Goal: Task Accomplishment & Management: Manage account settings

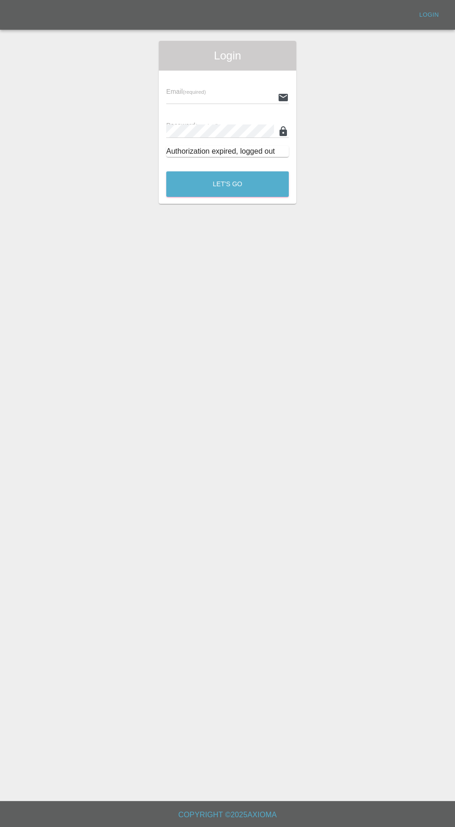
click at [193, 97] on input "text" at bounding box center [220, 97] width 108 height 13
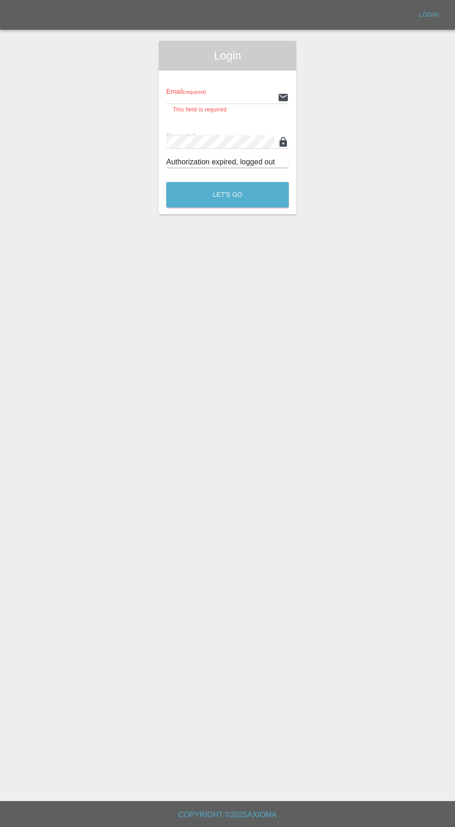
type input "info@darkknightbodyworks.co.uk"
click at [166, 182] on button "Let's Go" at bounding box center [227, 195] width 123 height 26
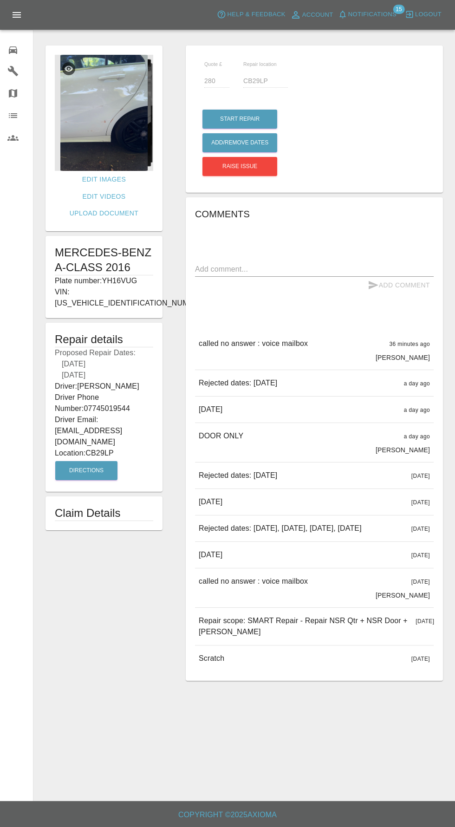
click at [117, 130] on img at bounding box center [104, 113] width 98 height 116
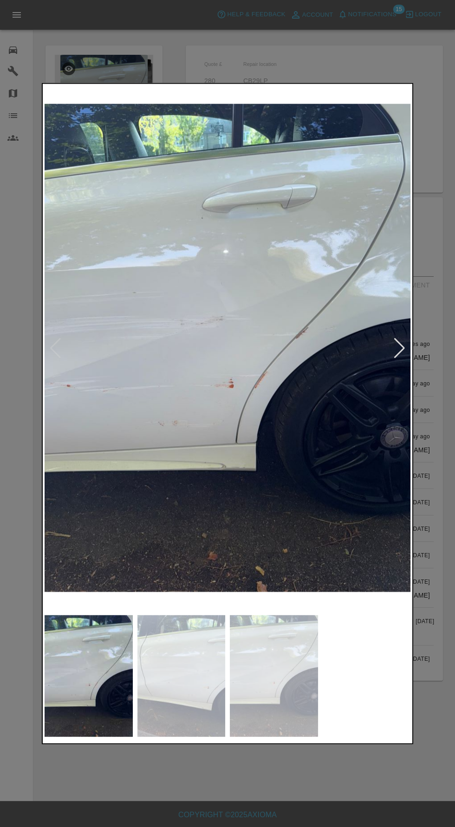
click at [207, 680] on img at bounding box center [181, 676] width 88 height 122
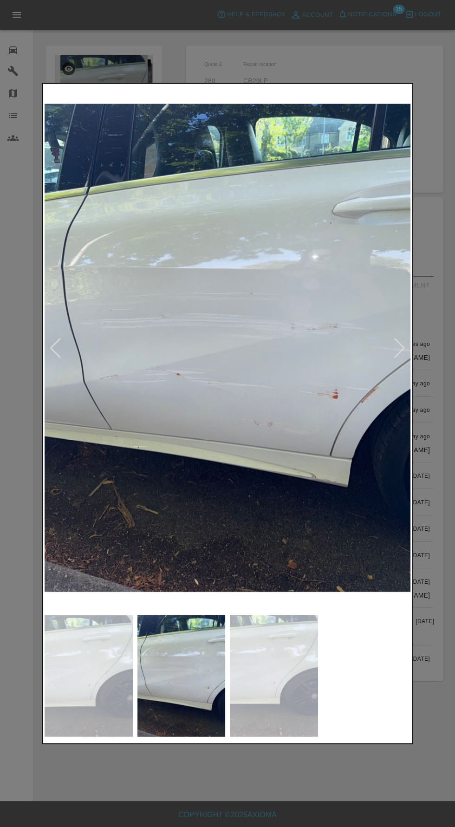
click at [280, 684] on img at bounding box center [274, 676] width 88 height 122
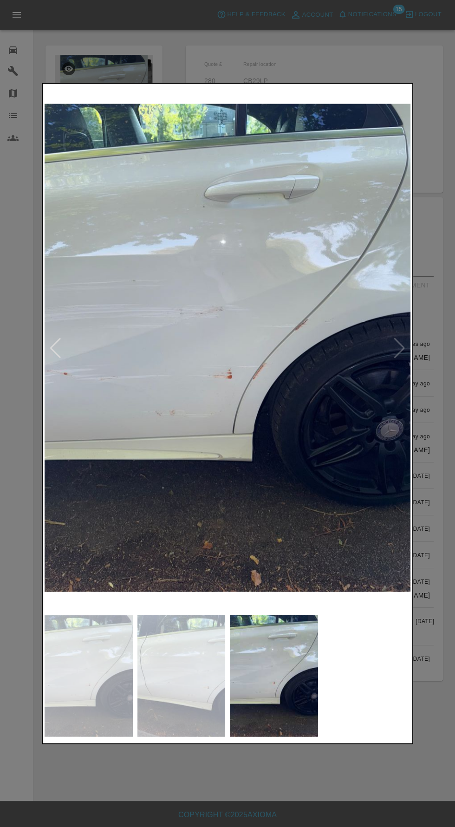
click at [272, 776] on div at bounding box center [227, 413] width 455 height 827
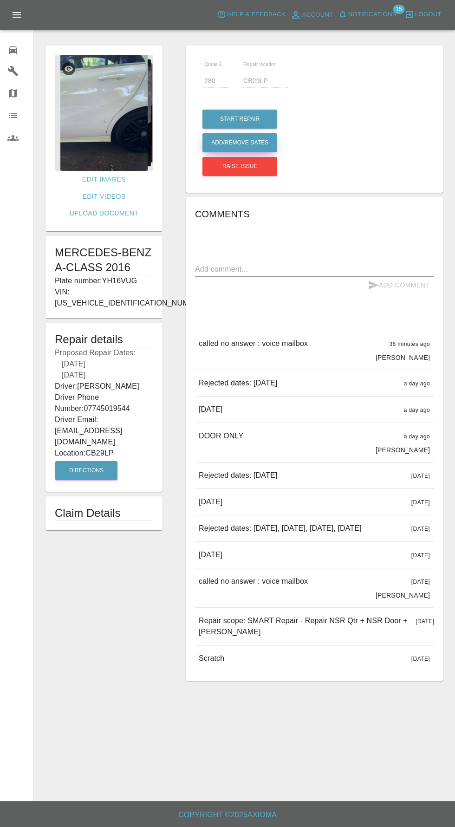
click at [249, 129] on button "Add/Remove Dates" at bounding box center [239, 119] width 75 height 19
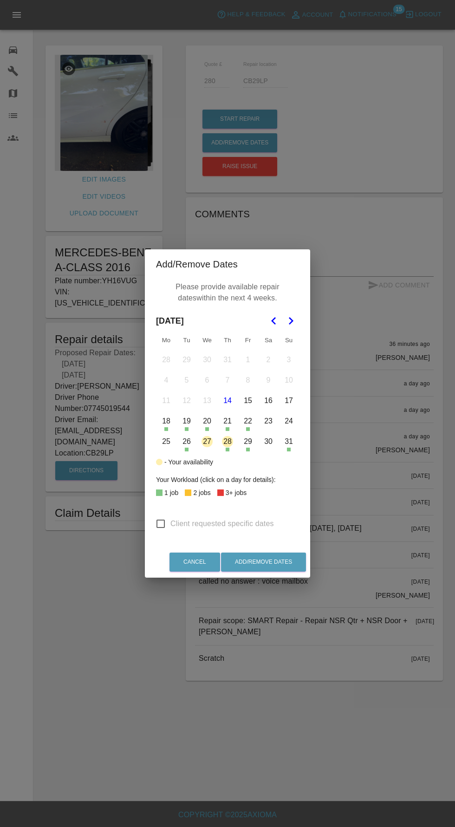
click at [166, 421] on button "18" at bounding box center [167, 421] width 20 height 20
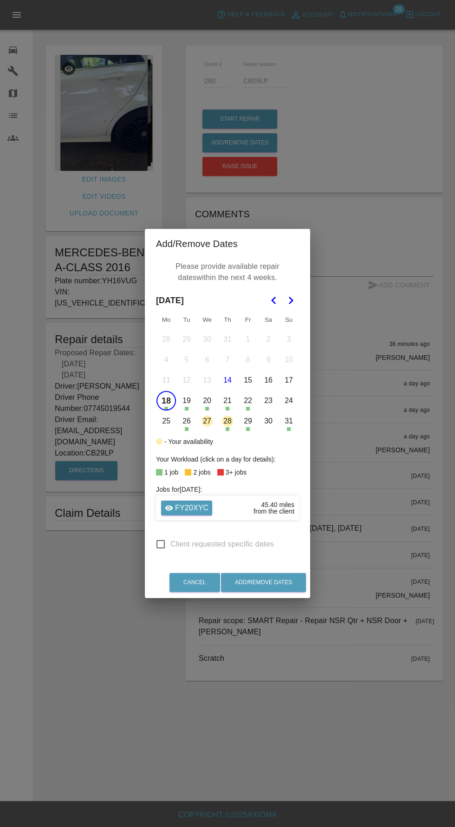
click at [186, 401] on button "19" at bounding box center [187, 401] width 20 height 20
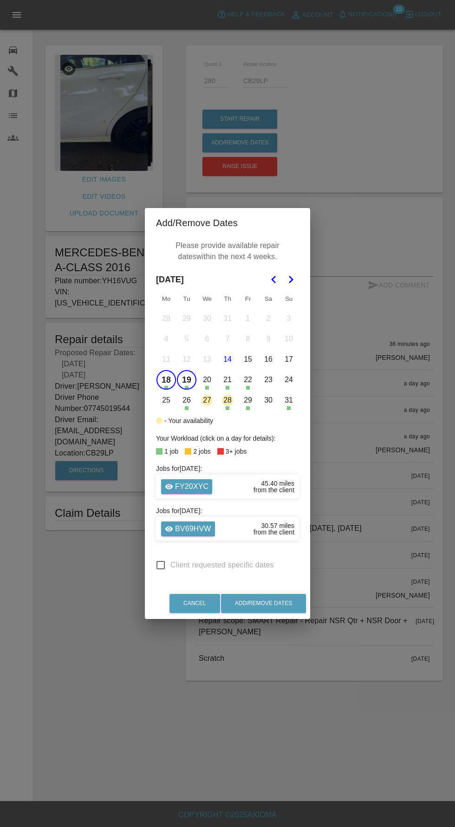
click at [210, 382] on button "20" at bounding box center [207, 380] width 20 height 20
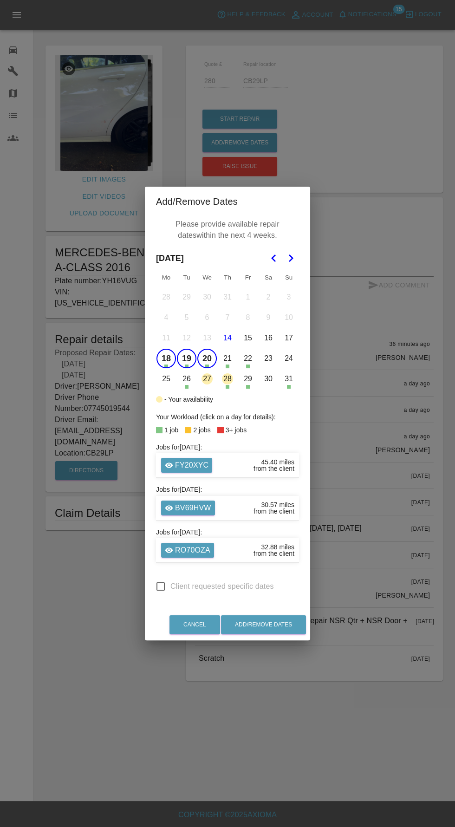
click at [227, 359] on button "21" at bounding box center [228, 359] width 20 height 20
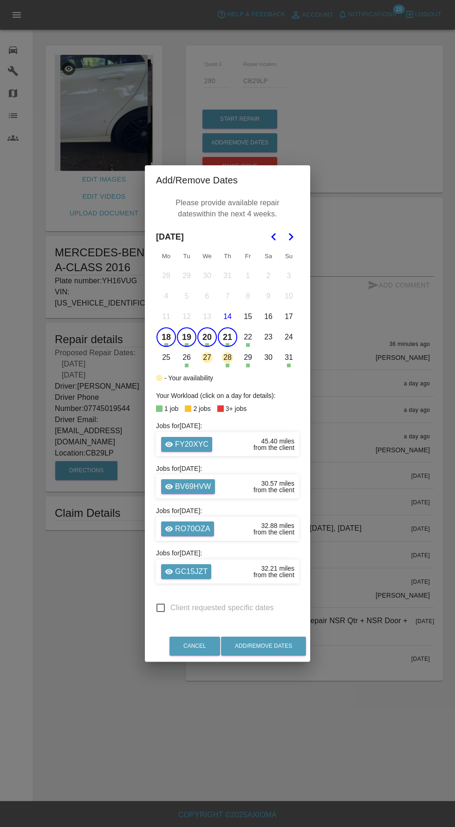
click at [267, 337] on button "23" at bounding box center [269, 337] width 20 height 20
click at [248, 337] on button "22" at bounding box center [248, 337] width 20 height 20
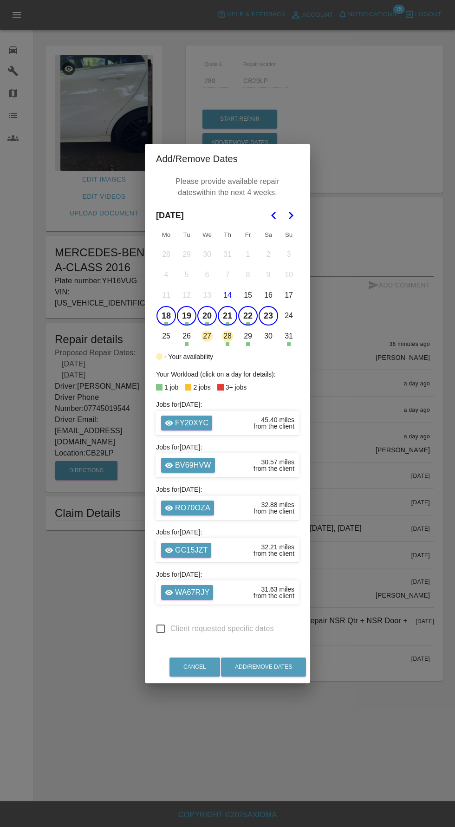
click at [268, 316] on button "23" at bounding box center [269, 316] width 20 height 20
click at [186, 338] on button "26" at bounding box center [187, 336] width 20 height 20
